Goal: Task Accomplishment & Management: Manage account settings

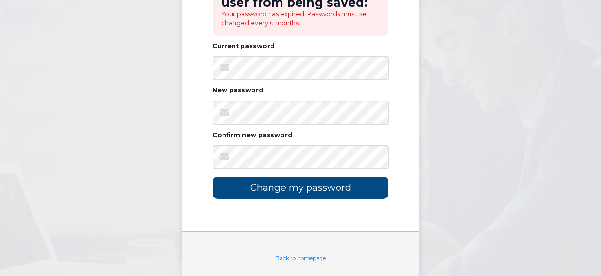
scroll to position [213, 0]
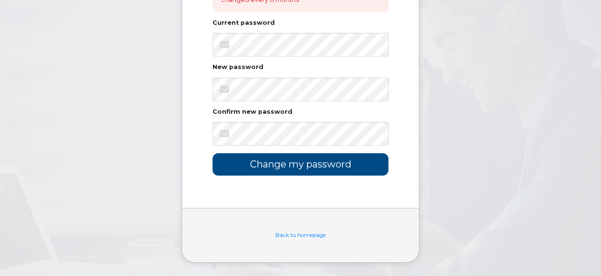
click at [299, 238] on div "Back to homepage" at bounding box center [300, 235] width 237 height 54
click at [300, 235] on link "Back to homepage" at bounding box center [300, 235] width 50 height 7
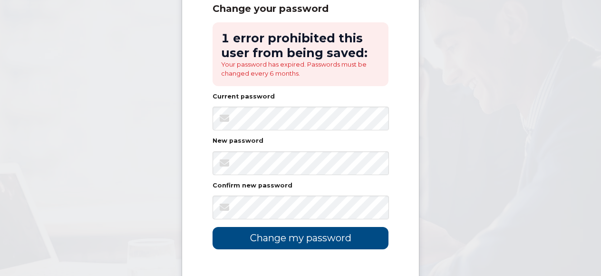
scroll to position [143, 0]
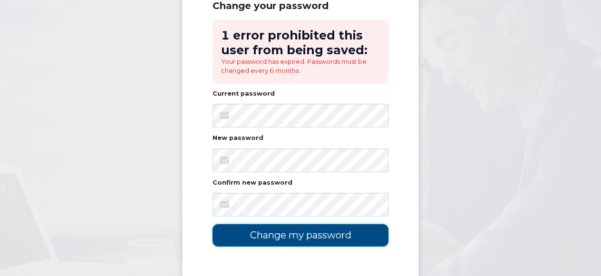
click at [291, 239] on input "Change my password" at bounding box center [301, 235] width 176 height 22
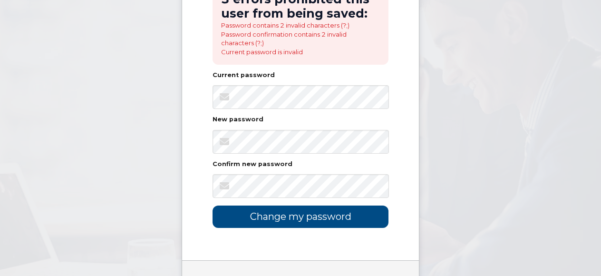
scroll to position [143, 0]
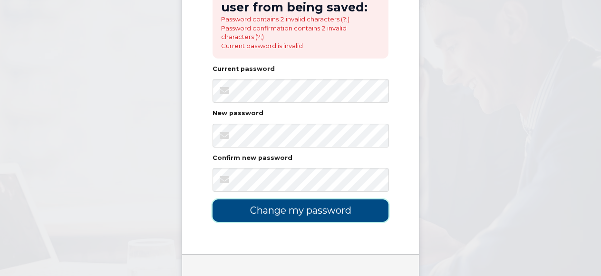
click at [295, 211] on input "Change my password" at bounding box center [301, 210] width 176 height 22
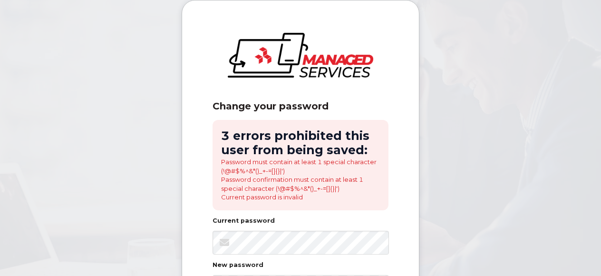
click at [97, 103] on body "Change your password 3 errors prohibited this user from being saved: Password m…" at bounding box center [300, 237] width 601 height 474
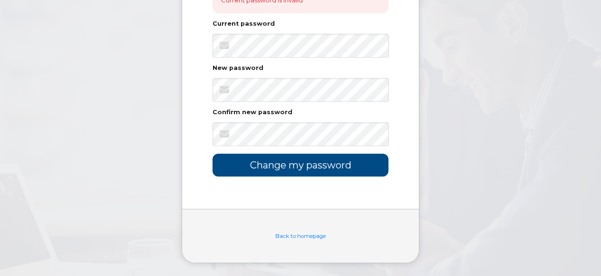
scroll to position [198, 0]
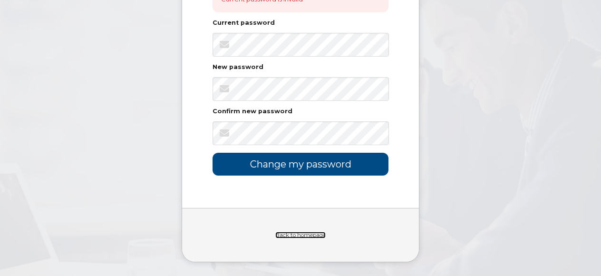
click at [301, 233] on link "Back to homepage" at bounding box center [300, 235] width 50 height 7
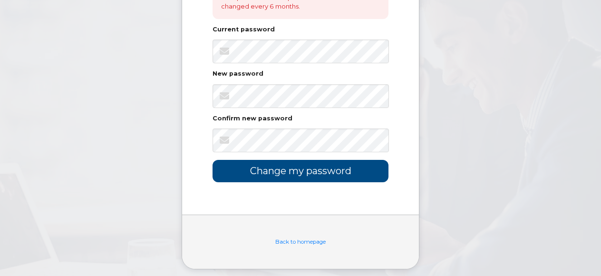
scroll to position [213, 0]
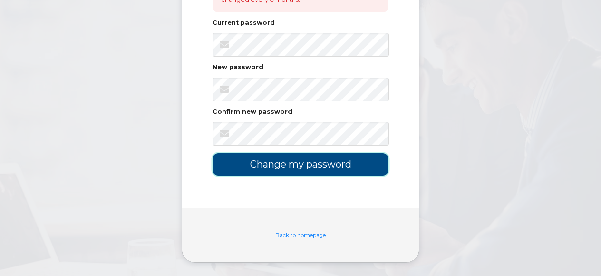
click at [306, 169] on input "Change my password" at bounding box center [301, 164] width 176 height 22
click at [292, 234] on link "Back to homepage" at bounding box center [300, 235] width 50 height 7
